Goal: Task Accomplishment & Management: Manage account settings

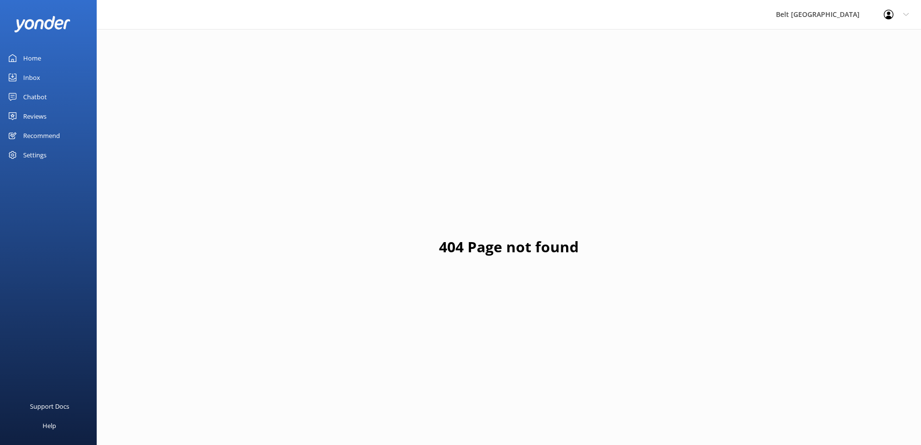
click at [37, 117] on div "Reviews" at bounding box center [34, 115] width 23 height 19
